Goal: Information Seeking & Learning: Learn about a topic

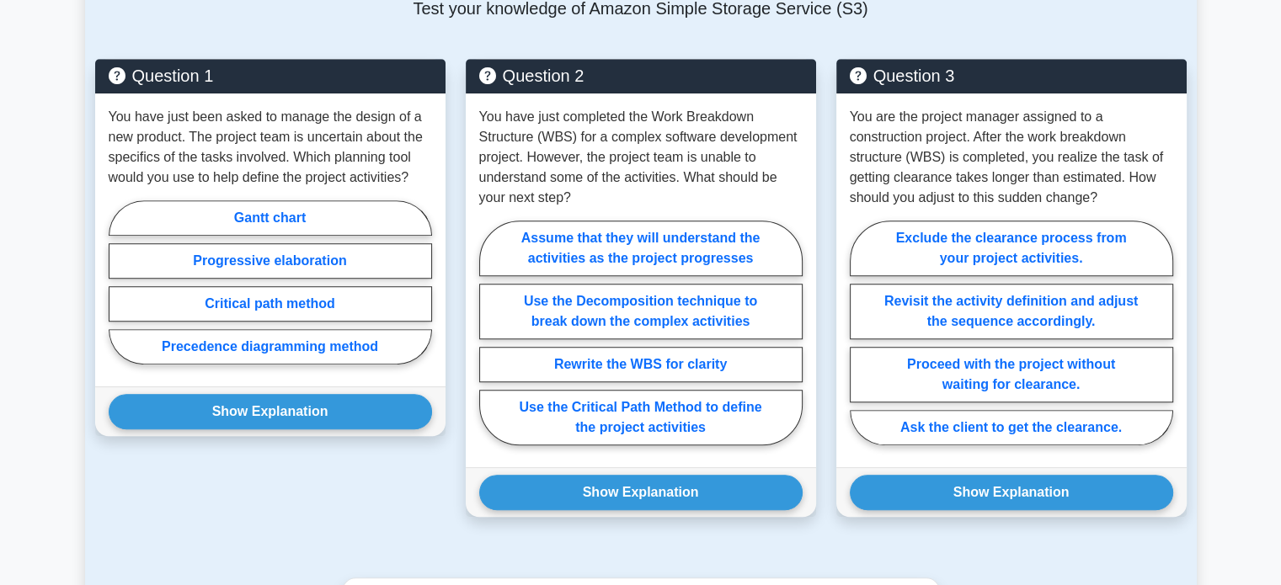
scroll to position [1178, 0]
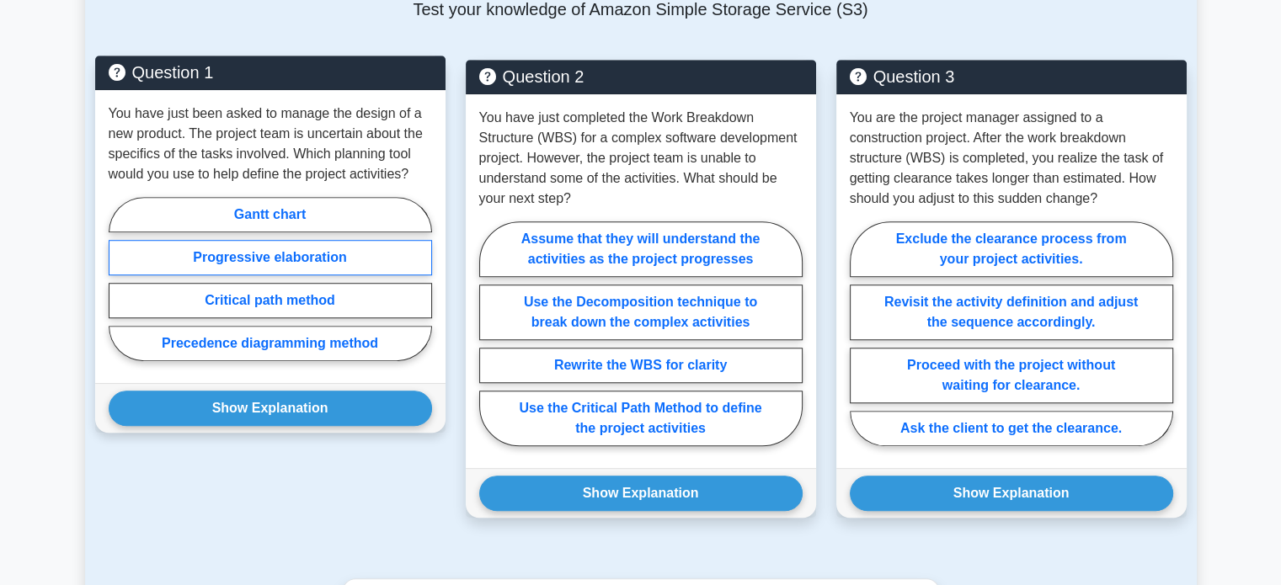
click at [333, 275] on label "Progressive elaboration" at bounding box center [270, 257] width 323 height 35
click at [120, 290] on input "Progressive elaboration" at bounding box center [114, 284] width 11 height 11
radio input "true"
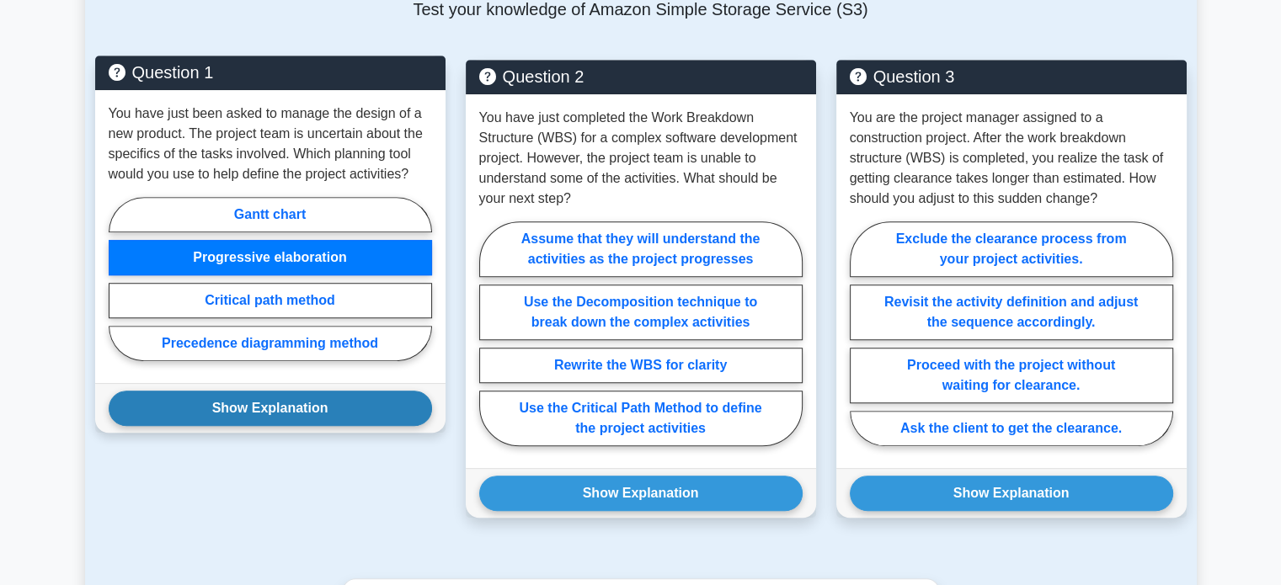
click at [301, 426] on button "Show Explanation" at bounding box center [270, 408] width 323 height 35
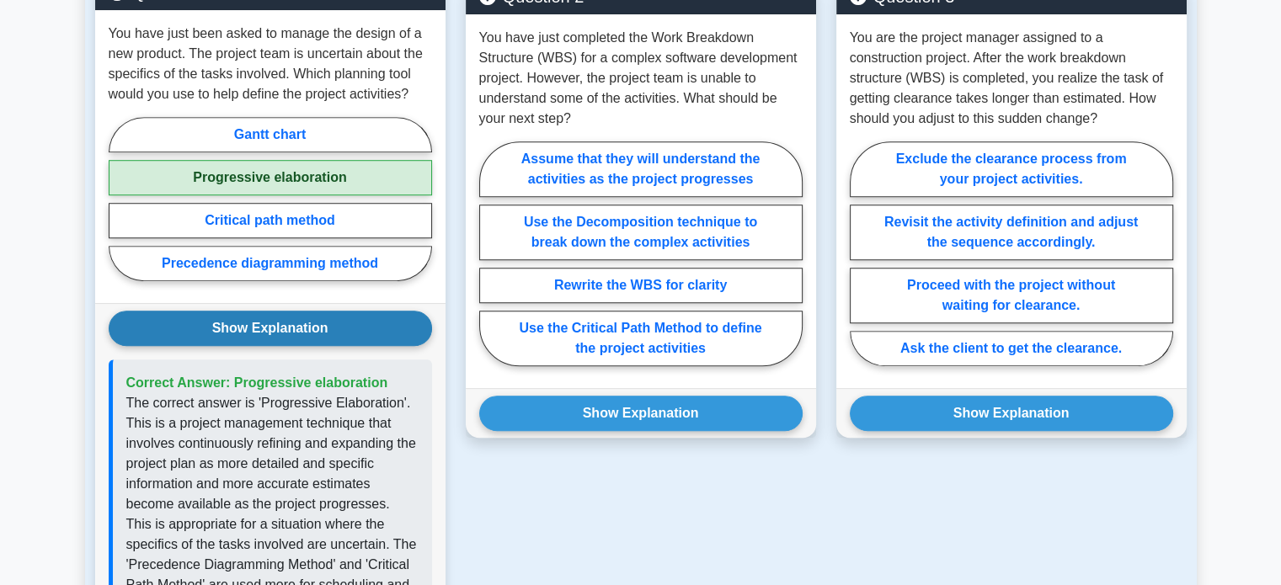
scroll to position [1251, 0]
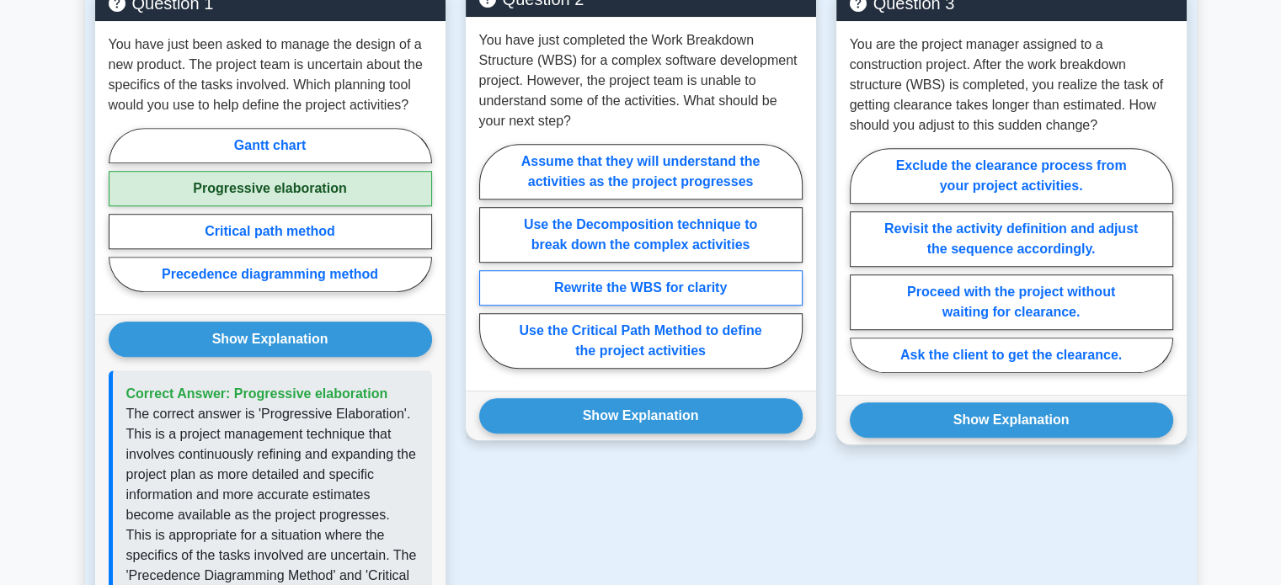
click at [600, 296] on label "Rewrite the WBS for clarity" at bounding box center [640, 287] width 323 height 35
click at [490, 267] on input "Rewrite the WBS for clarity" at bounding box center [484, 261] width 11 height 11
radio input "true"
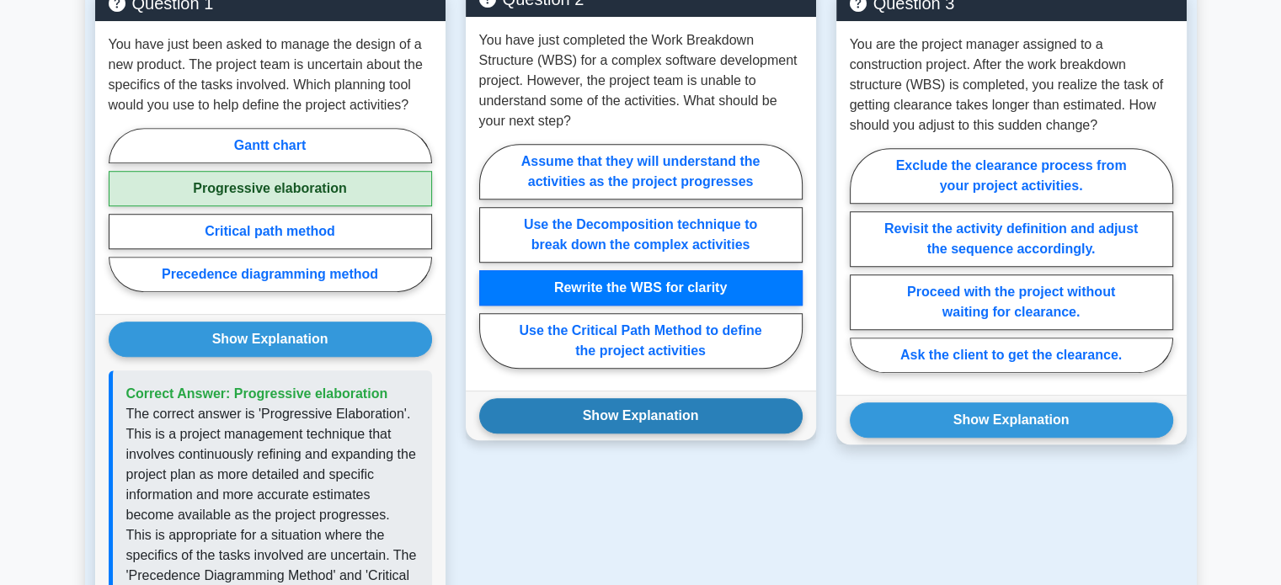
click at [599, 434] on button "Show Explanation" at bounding box center [640, 415] width 323 height 35
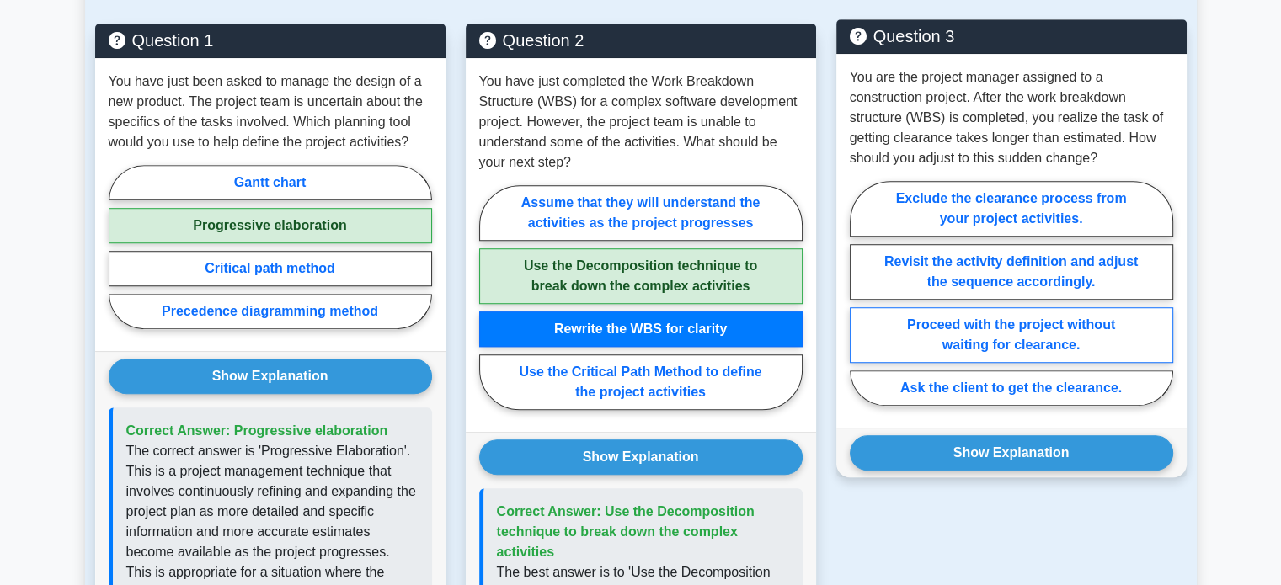
scroll to position [1215, 0]
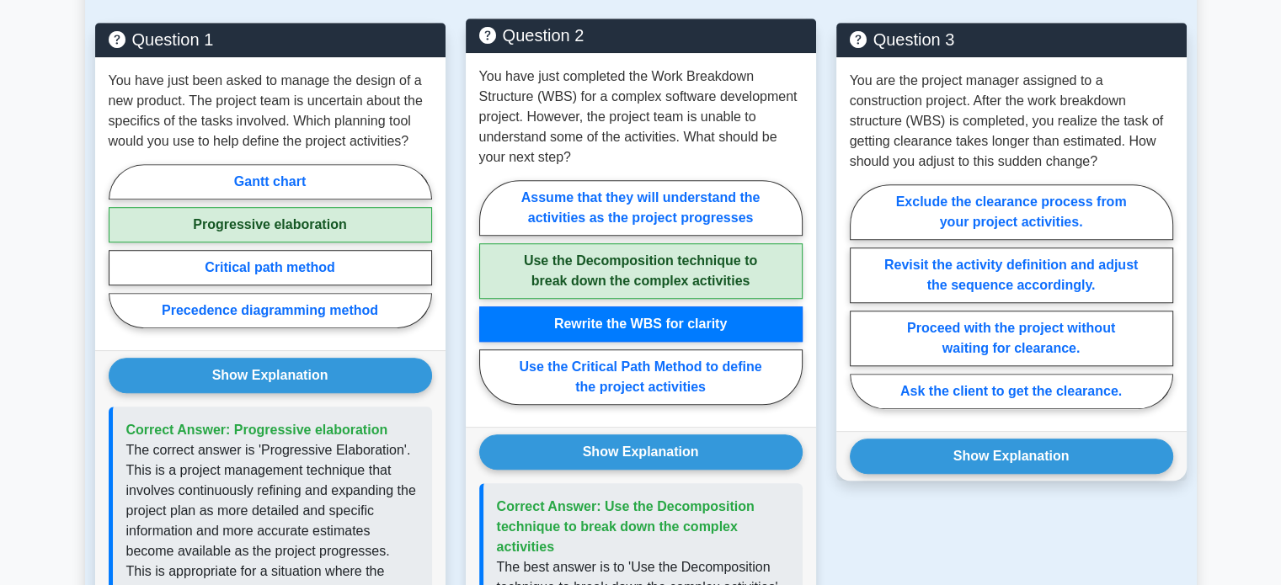
drag, startPoint x: 760, startPoint y: 294, endPoint x: 628, endPoint y: 275, distance: 133.5
click at [628, 275] on label "Use the Decomposition technique to break down the complex activities" at bounding box center [640, 271] width 323 height 56
click at [490, 292] on input "Use the Decomposition technique to break down the complex activities" at bounding box center [484, 297] width 11 height 11
radio input "true"
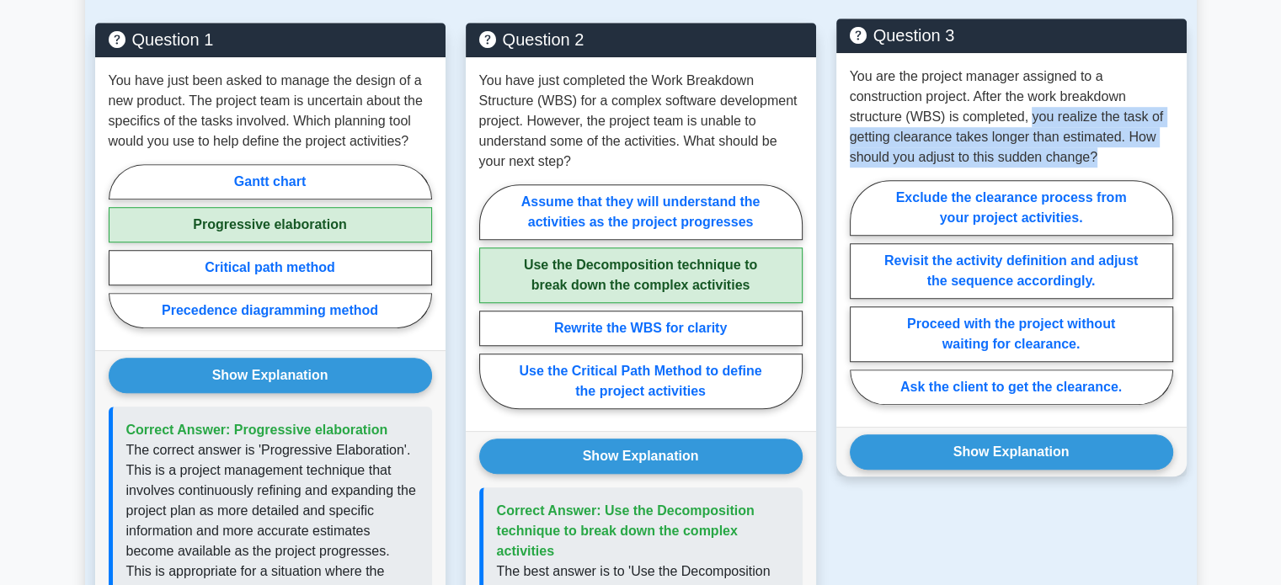
drag, startPoint x: 1101, startPoint y: 174, endPoint x: 1026, endPoint y: 140, distance: 82.5
click at [1026, 140] on p "You are the project manager assigned to a construction project. After the work …" at bounding box center [1011, 117] width 323 height 101
copy p "you realize the task of getting clearance takes longer than estimated. How shou…"
drag, startPoint x: 1095, startPoint y: 235, endPoint x: 973, endPoint y: 216, distance: 123.6
click at [973, 216] on label "Exclude the clearance process from your project activities." at bounding box center [1011, 208] width 323 height 56
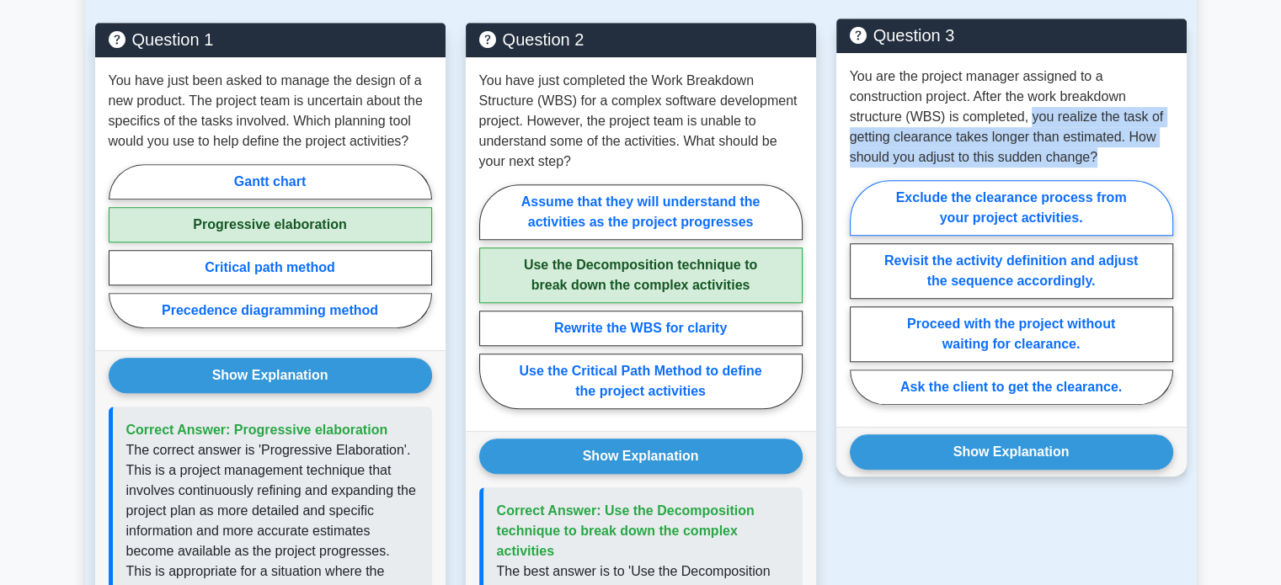
click at [861, 292] on input "Exclude the clearance process from your project activities." at bounding box center [855, 297] width 11 height 11
radio input "true"
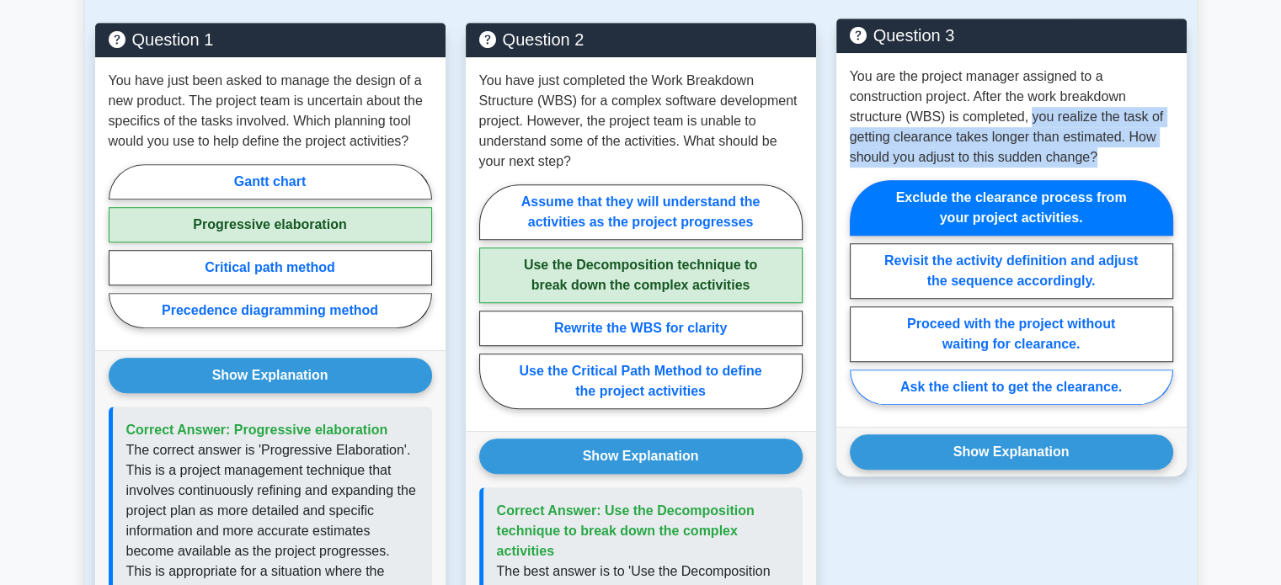
click at [1053, 403] on label "Ask the client to get the clearance." at bounding box center [1011, 387] width 323 height 35
click at [861, 303] on input "Ask the client to get the clearance." at bounding box center [855, 297] width 11 height 11
radio input "true"
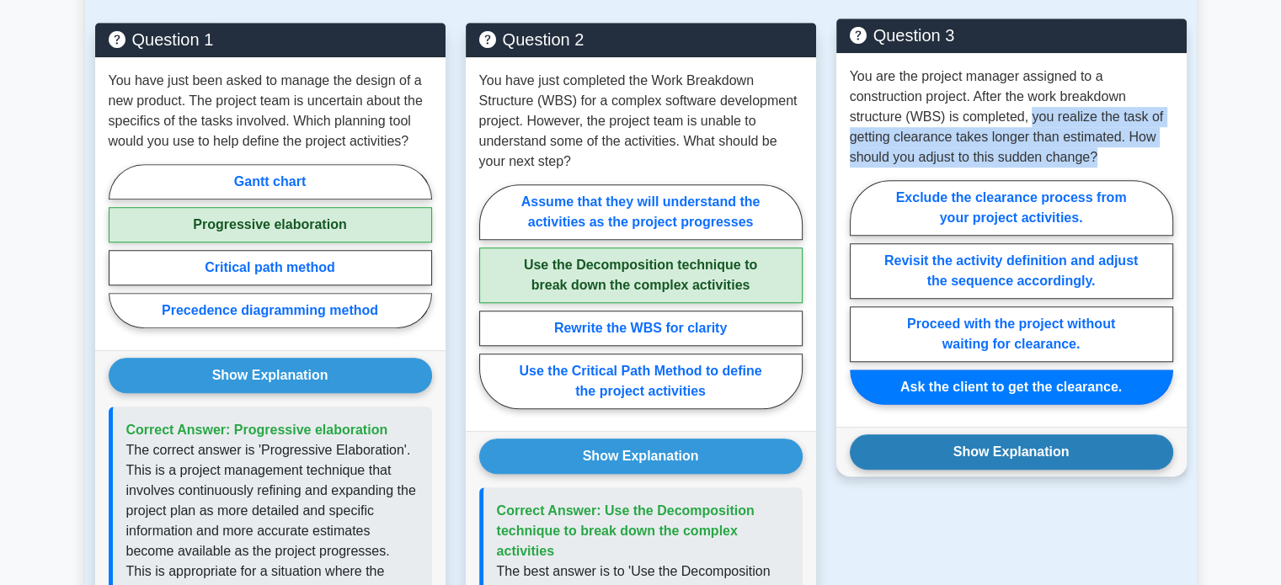
click at [1051, 470] on button "Show Explanation" at bounding box center [1011, 452] width 323 height 35
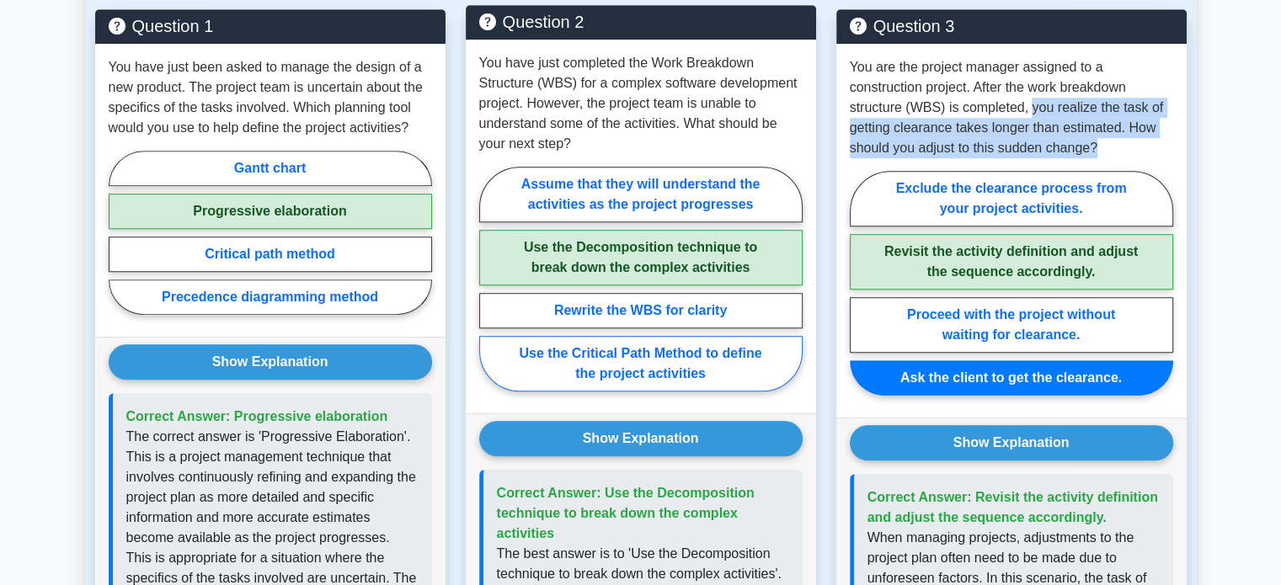
scroll to position [1229, 0]
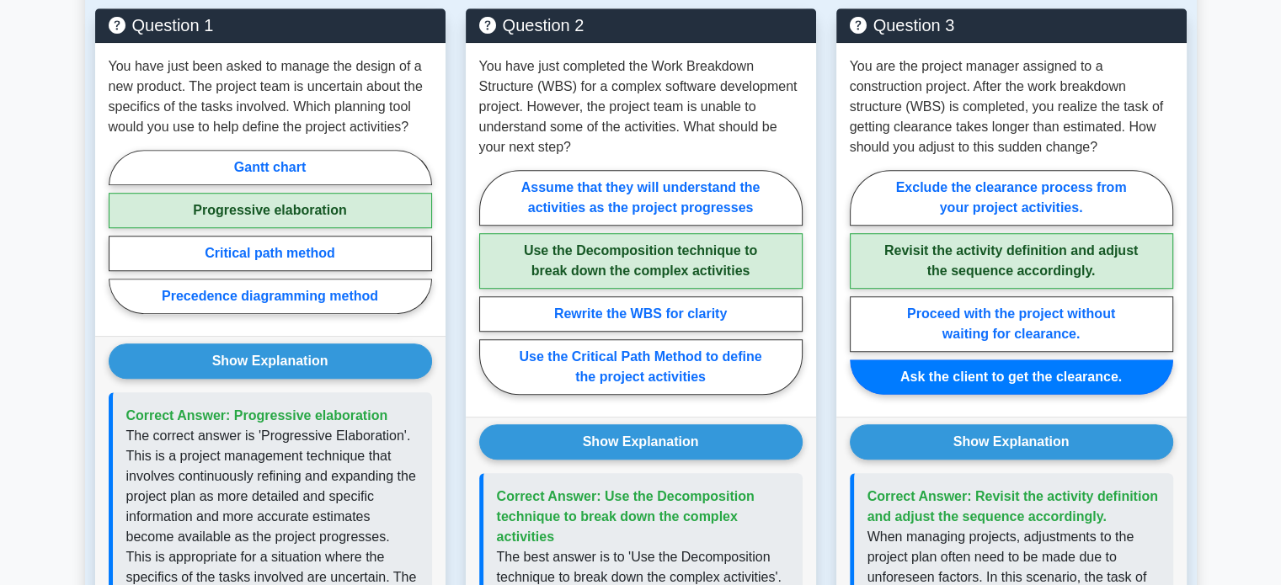
click at [1267, 13] on main "Back to Certified Associate in Project Management (CAPM) Test Flashcards Projec…" at bounding box center [640, 255] width 1281 height 2863
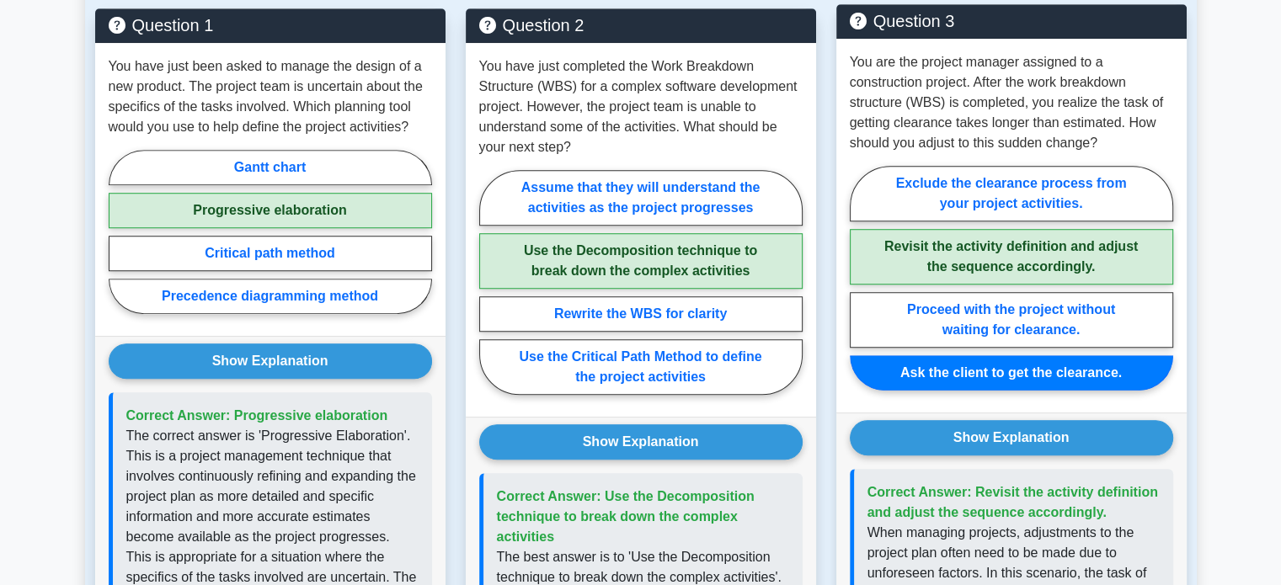
click at [1054, 275] on label "Revisit the activity definition and adjust the sequence accordingly." at bounding box center [1011, 257] width 323 height 56
click at [861, 278] on input "Revisit the activity definition and adjust the sequence accordingly." at bounding box center [855, 283] width 11 height 11
radio input "true"
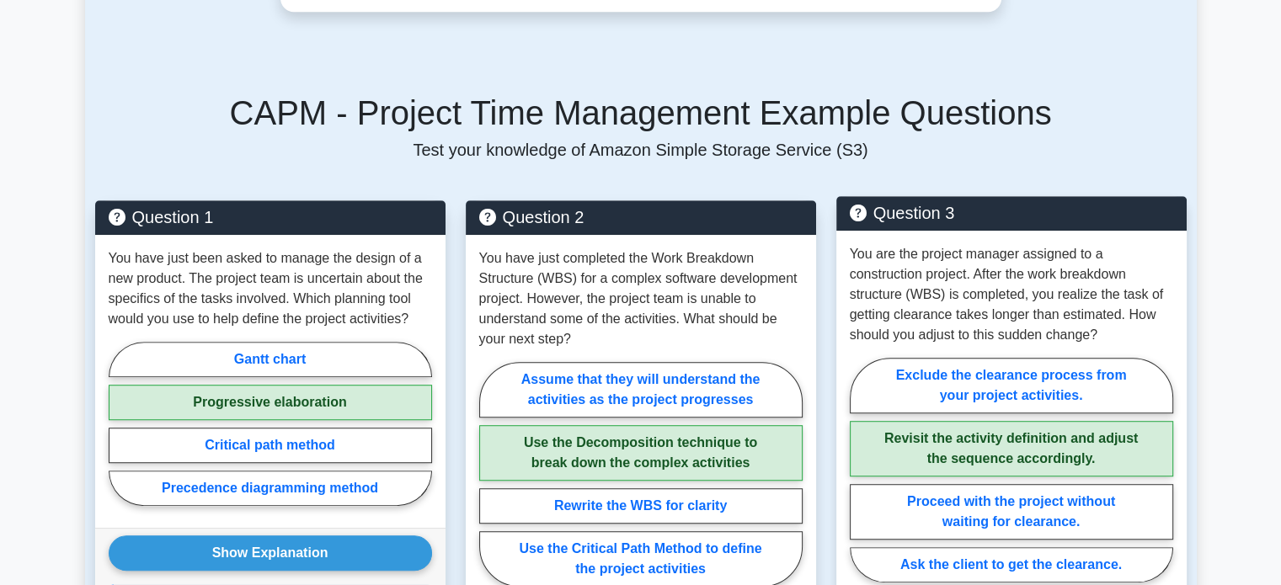
scroll to position [1037, 0]
